Goal: Information Seeking & Learning: Learn about a topic

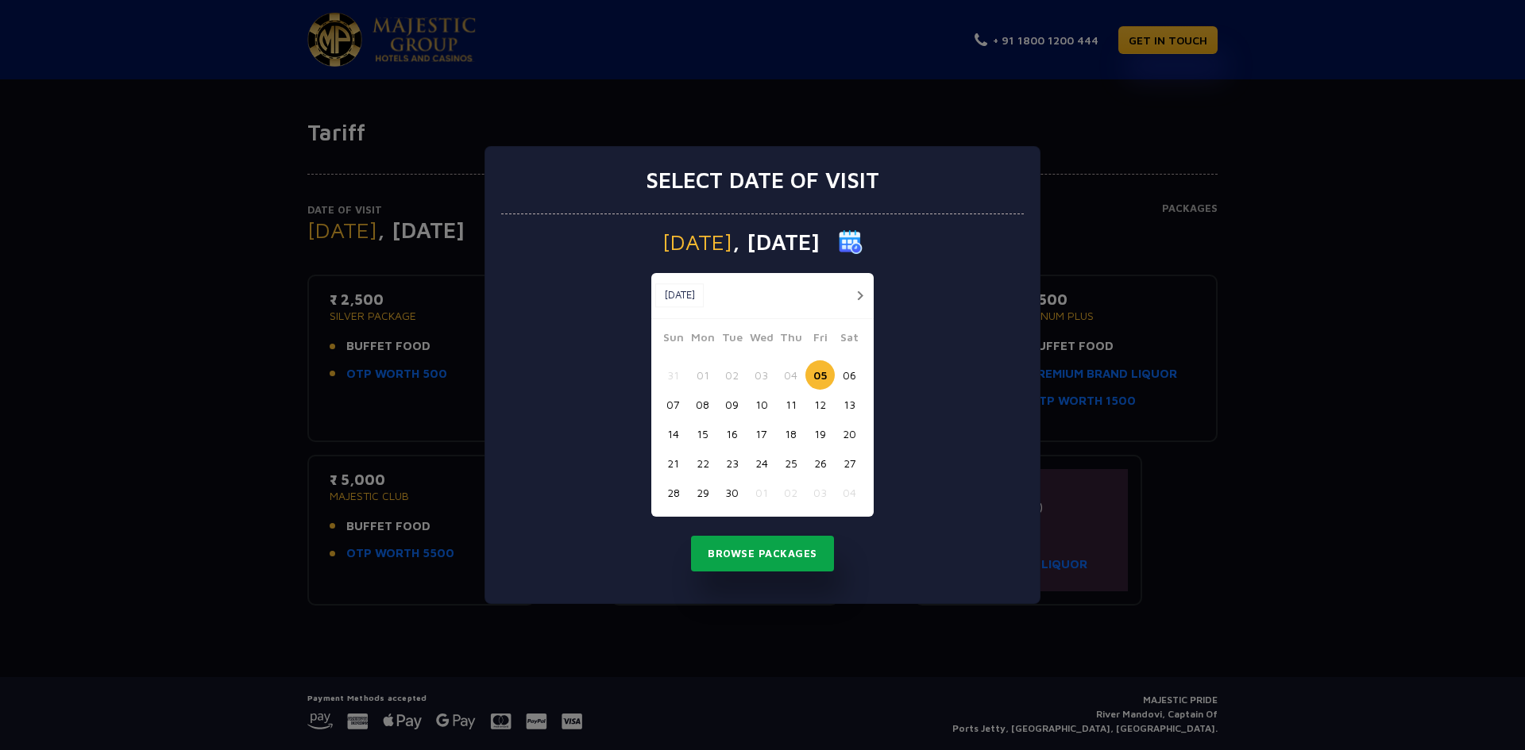
click at [768, 553] on button "Browse Packages" at bounding box center [762, 554] width 143 height 37
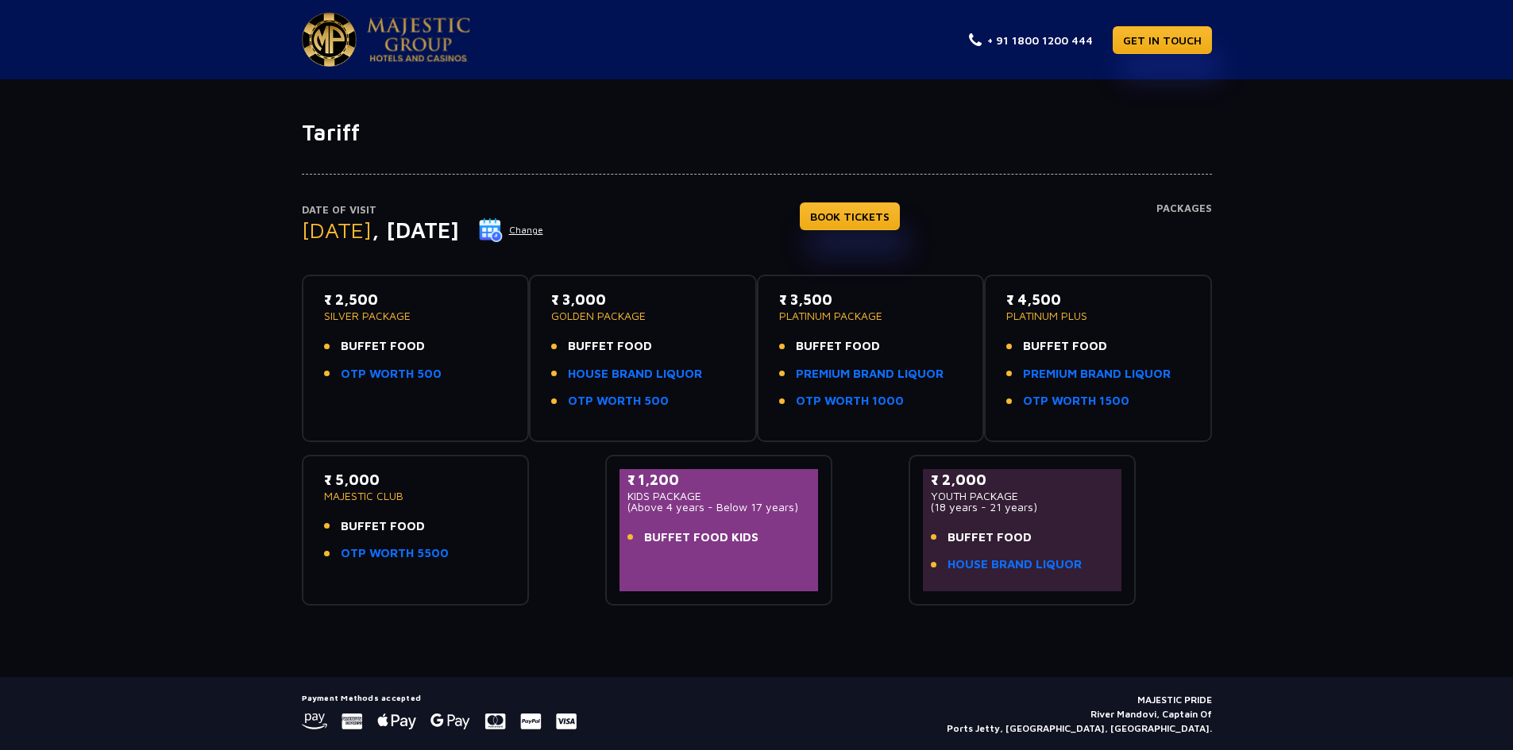
scroll to position [47, 0]
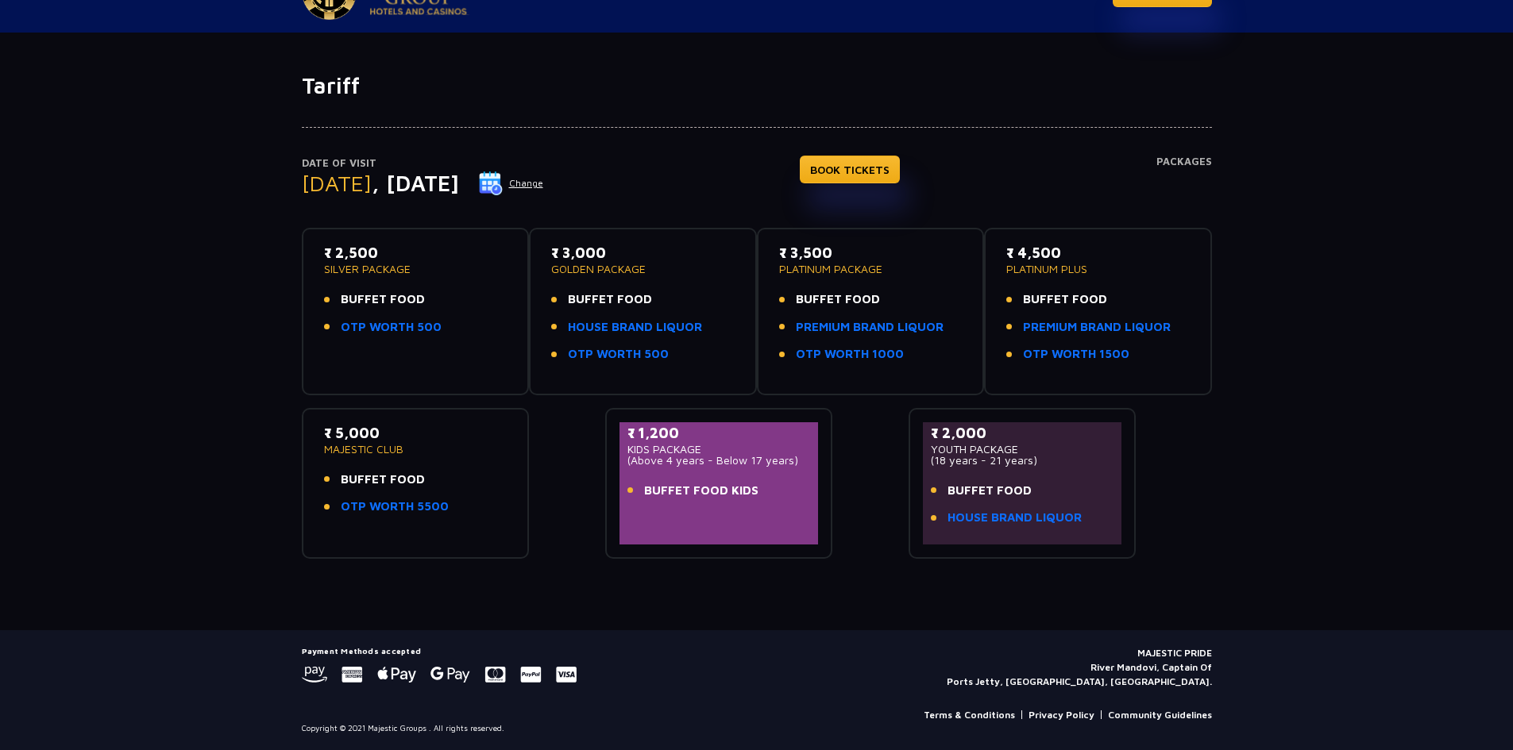
click at [987, 713] on link "Terms & Conditions" at bounding box center [969, 715] width 91 height 14
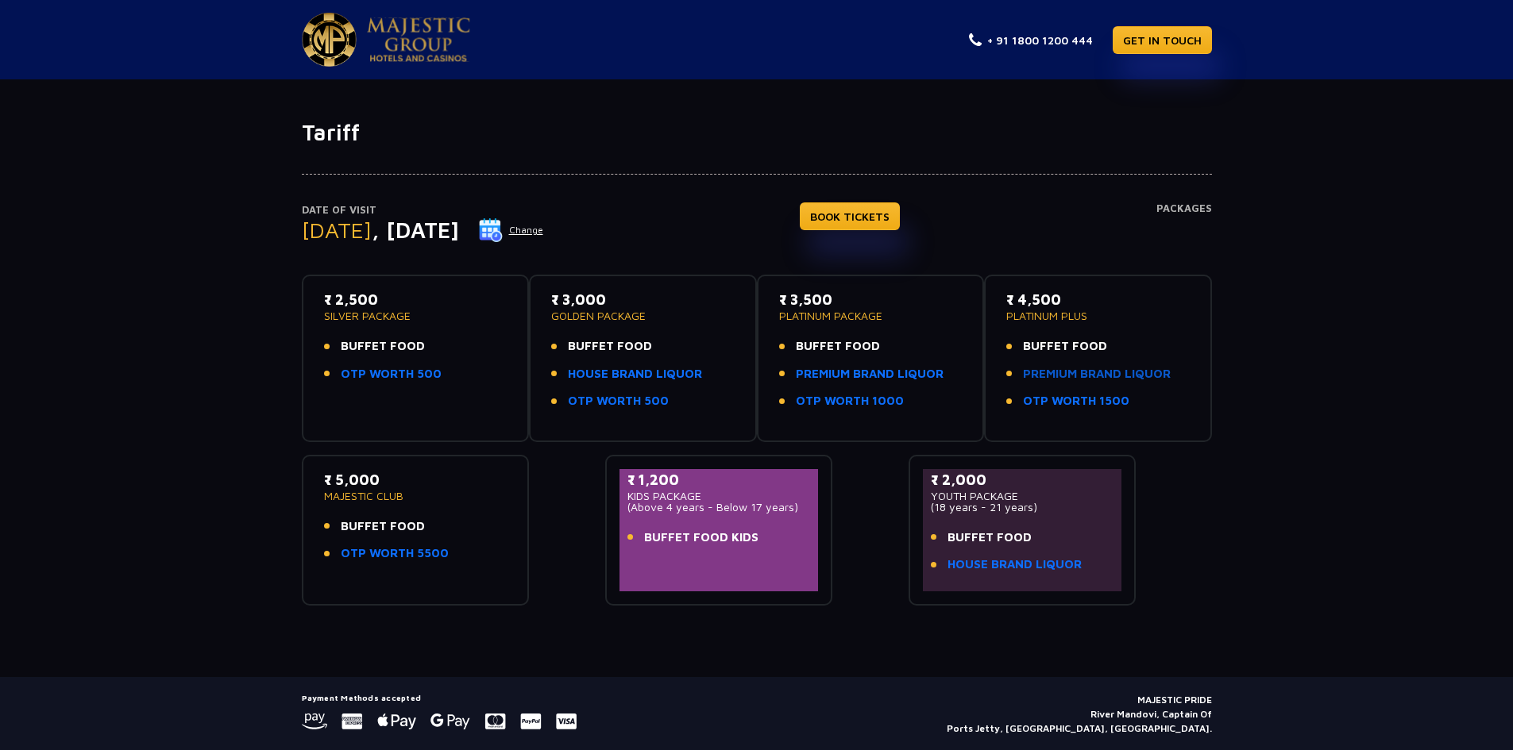
click at [1134, 372] on link "PREMIUM BRAND LIQUOR" at bounding box center [1097, 374] width 148 height 18
click at [1049, 377] on link "PREMIUM BRAND LIQUOR" at bounding box center [1097, 374] width 148 height 18
